Goal: Find specific page/section: Find specific page/section

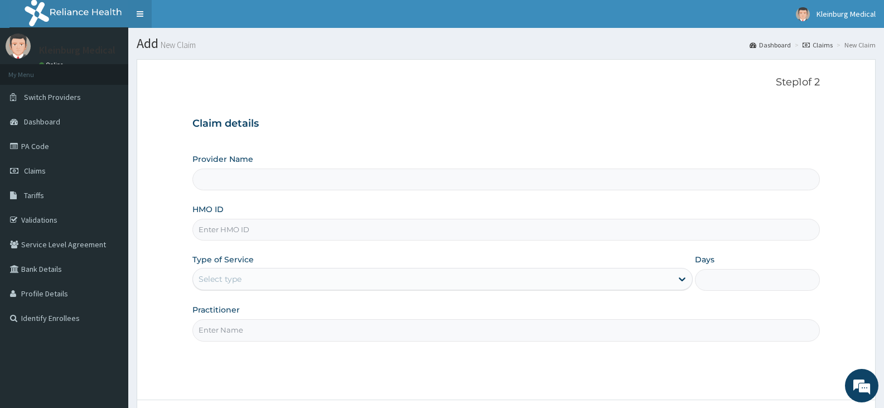
click at [139, 16] on link "Toggle navigation" at bounding box center [139, 14] width 23 height 28
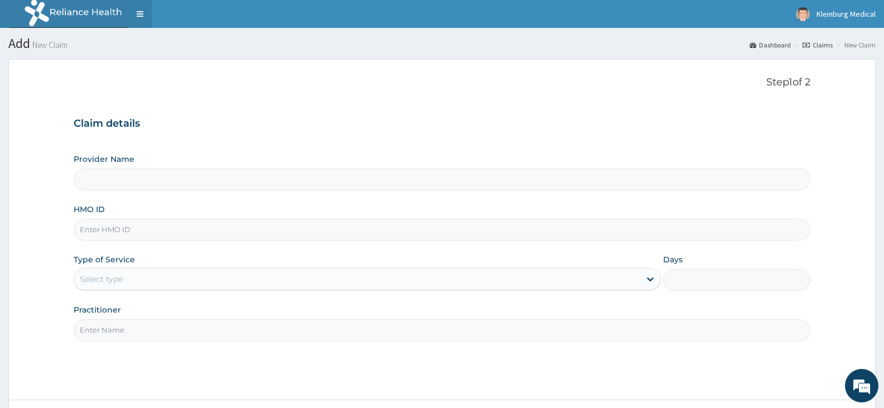
click at [138, 11] on link "Toggle navigation" at bounding box center [139, 14] width 23 height 28
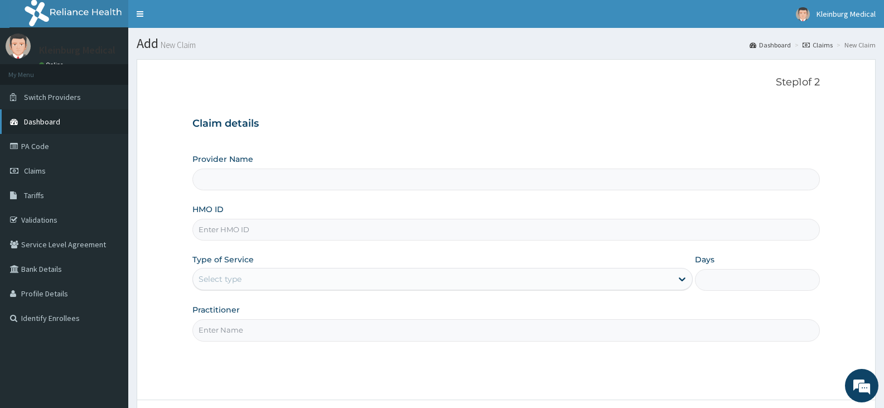
click at [48, 119] on span "Dashboard" at bounding box center [42, 122] width 36 height 10
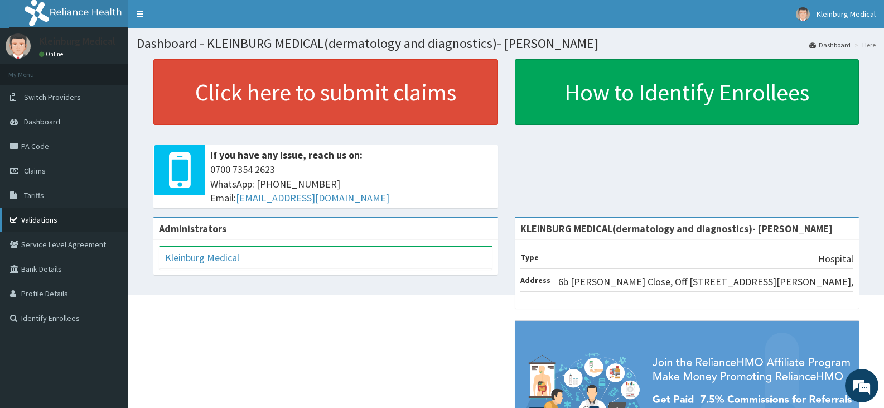
click at [43, 217] on link "Validations" at bounding box center [64, 219] width 128 height 25
click at [870, 45] on li "Here" at bounding box center [863, 44] width 24 height 9
click at [32, 316] on link "Identify Enrollees" at bounding box center [64, 318] width 128 height 25
